Goal: Find specific page/section: Find specific page/section

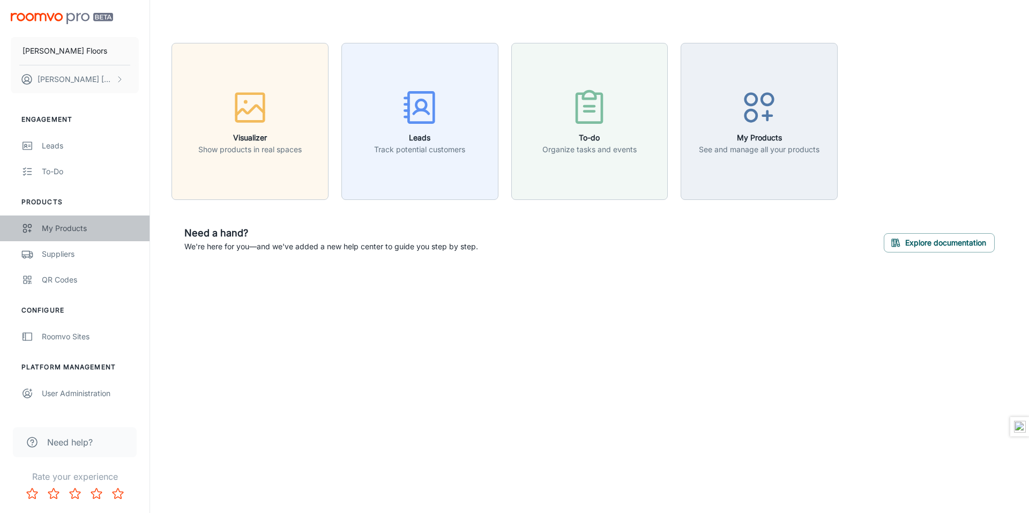
click at [72, 226] on div "My Products" at bounding box center [90, 228] width 97 height 12
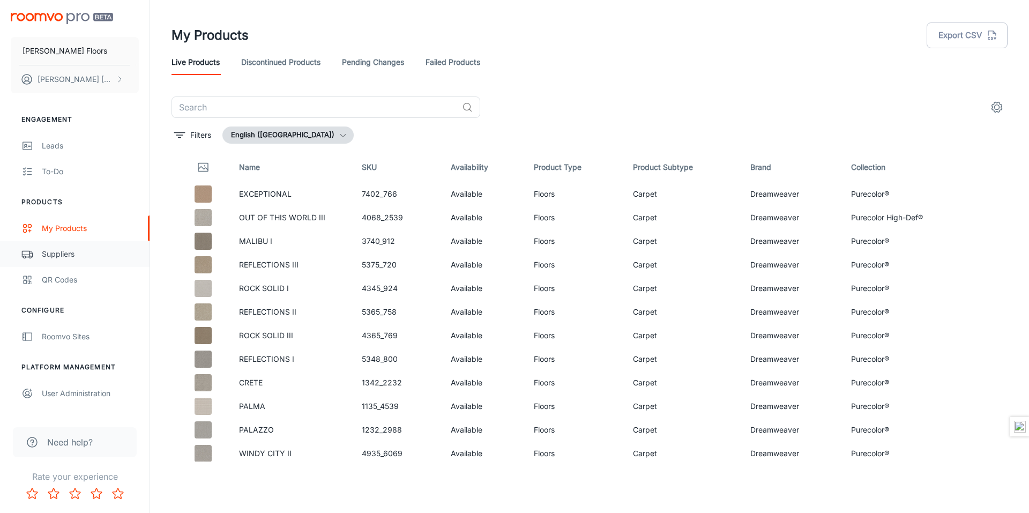
click at [53, 252] on div "Suppliers" at bounding box center [90, 254] width 97 height 12
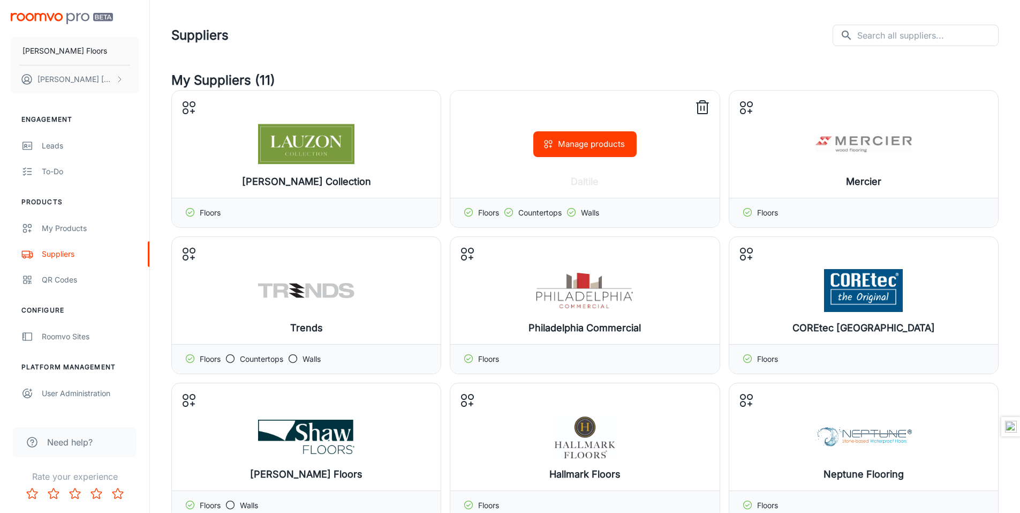
click at [511, 213] on icon at bounding box center [509, 212] width 11 height 11
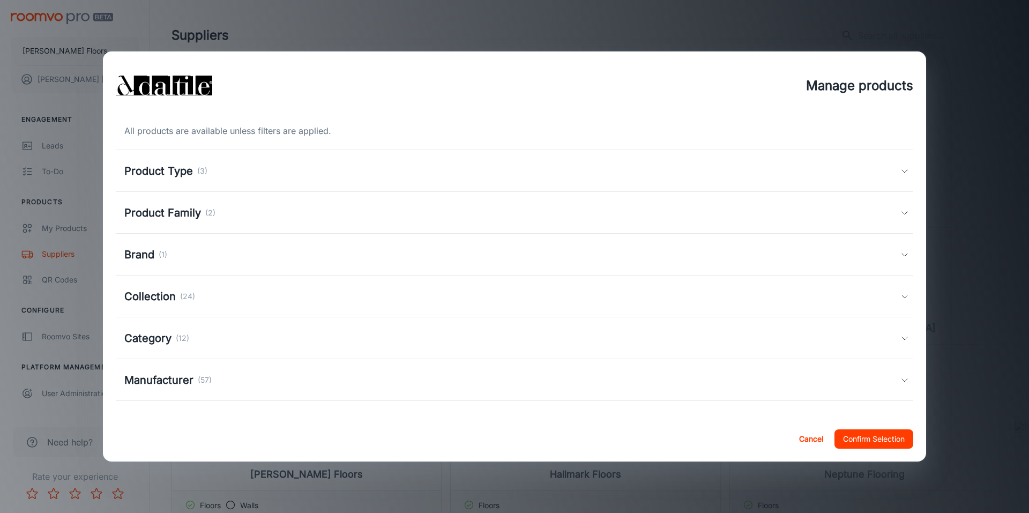
click at [187, 171] on h5 "Product Type" at bounding box center [158, 171] width 69 height 16
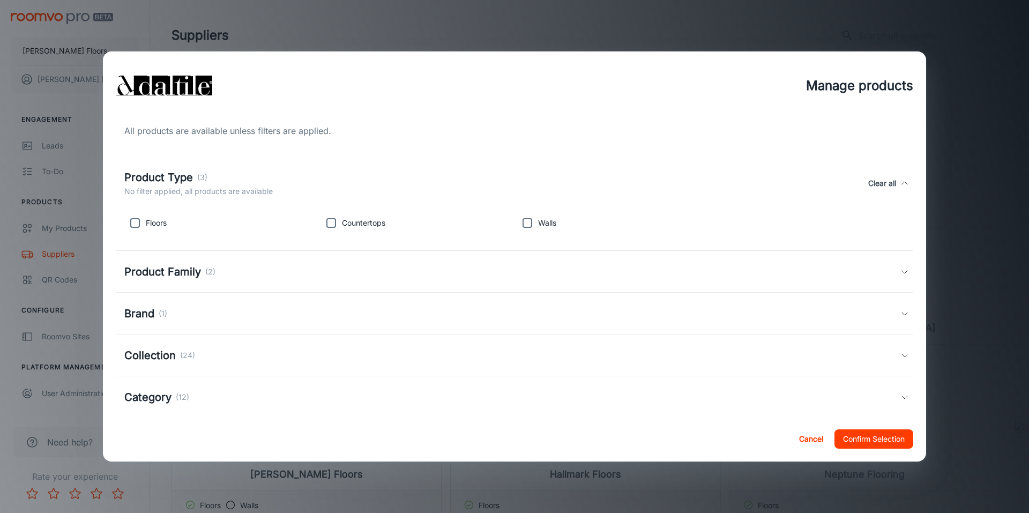
click at [137, 223] on input "checkbox" at bounding box center [134, 222] width 21 height 21
checkbox input "true"
click at [870, 438] on button "Confirm Selection" at bounding box center [873, 438] width 79 height 19
